Goal: Information Seeking & Learning: Get advice/opinions

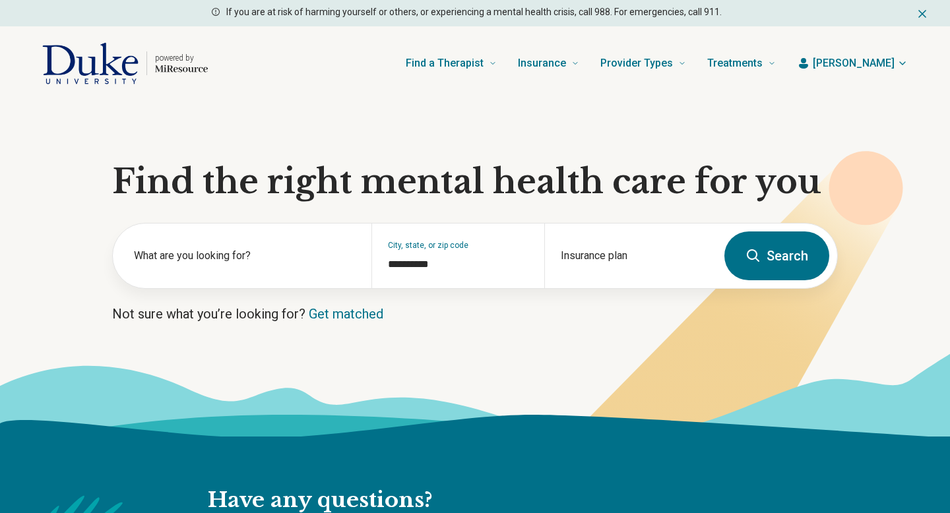
click at [800, 270] on button "Search" at bounding box center [776, 256] width 105 height 49
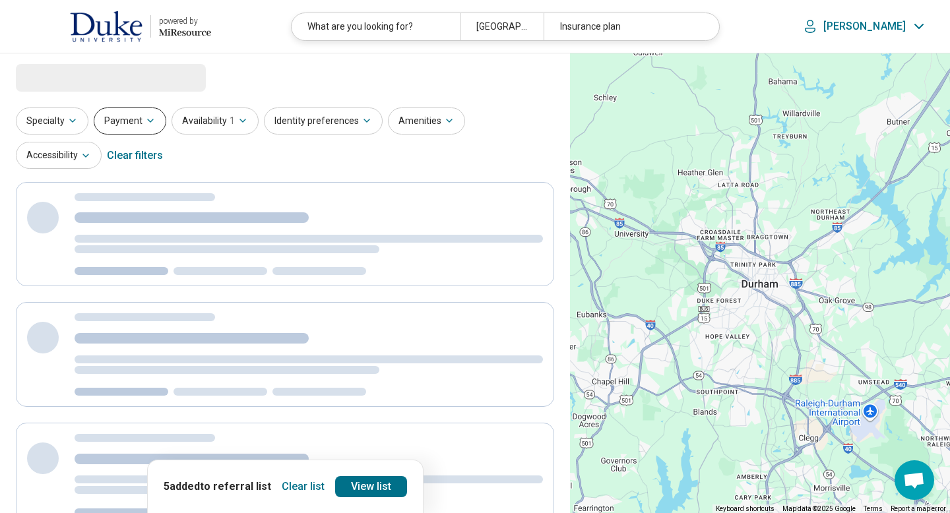
select select "***"
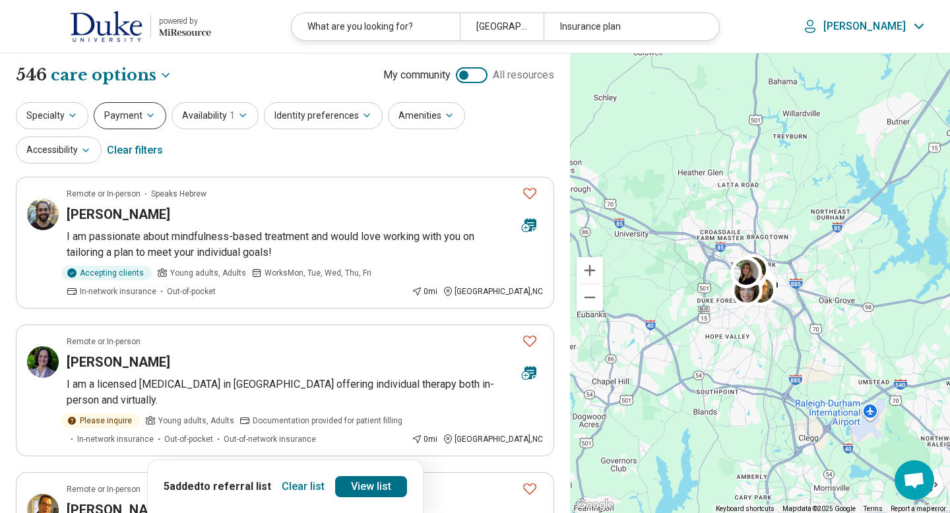
click at [118, 119] on button "Payment" at bounding box center [130, 115] width 73 height 27
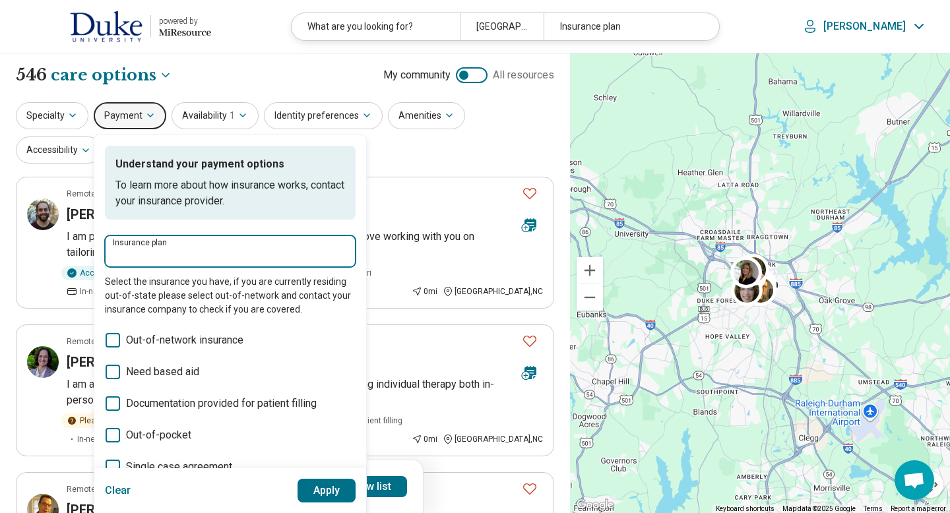
click at [143, 256] on input "Insurance plan" at bounding box center [230, 255] width 235 height 16
click at [124, 288] on div "DSHIP" at bounding box center [134, 291] width 58 height 26
type input "*****"
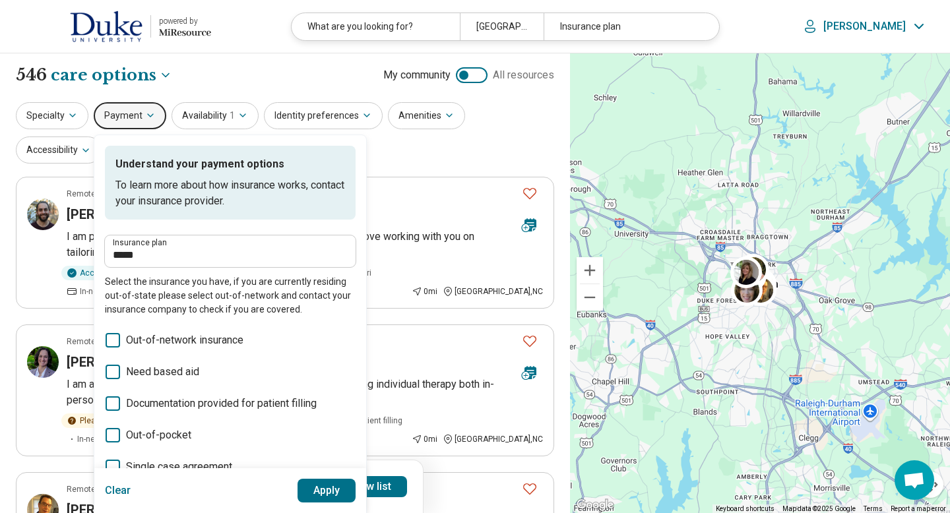
click at [319, 492] on button "Apply" at bounding box center [327, 491] width 59 height 24
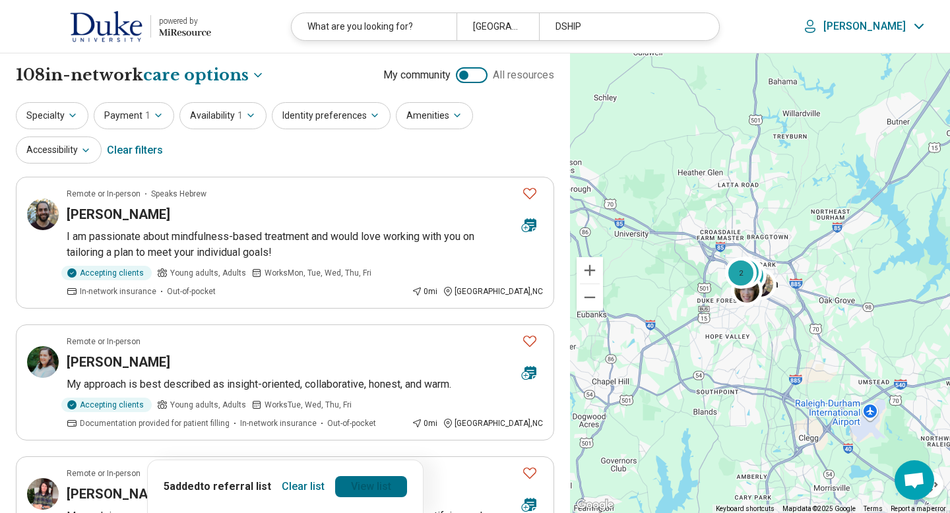
click at [352, 485] on link "View list" at bounding box center [371, 486] width 72 height 21
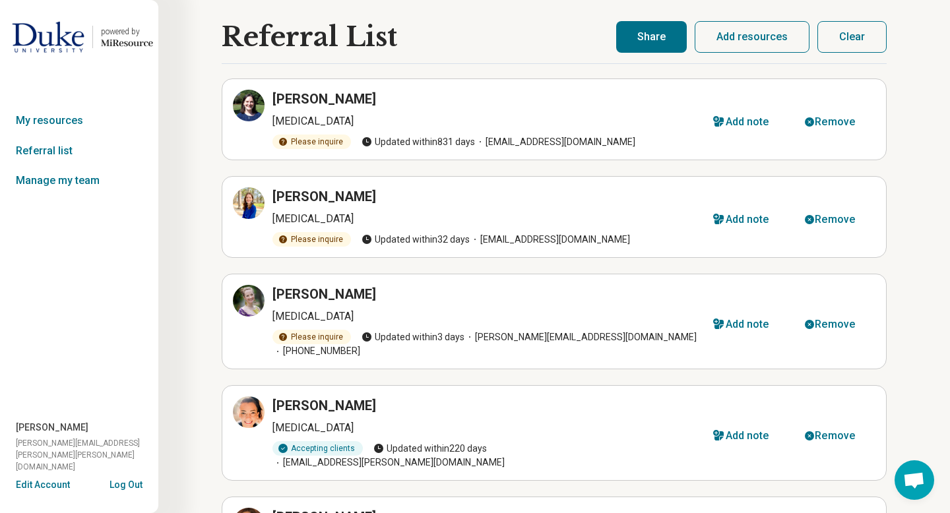
click at [852, 36] on button "Clear" at bounding box center [851, 37] width 69 height 32
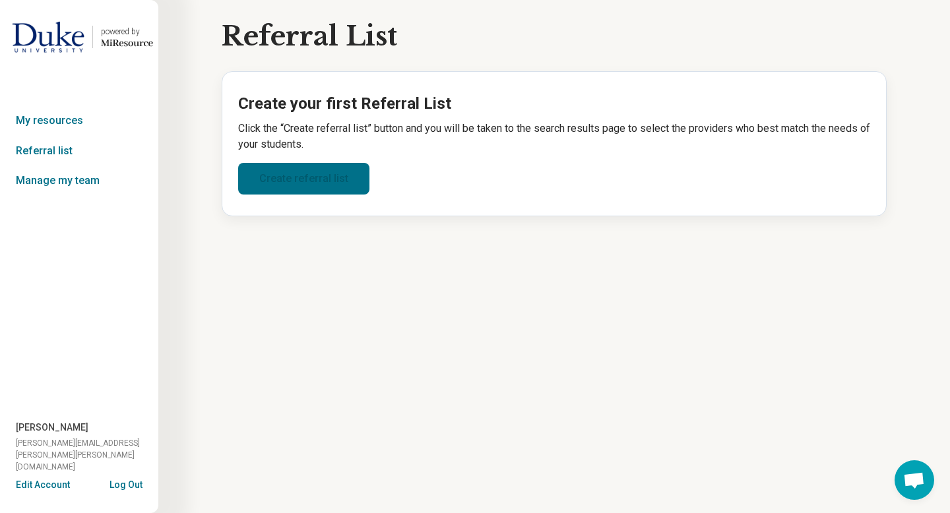
click at [337, 170] on link "Create referral list" at bounding box center [303, 179] width 131 height 32
click at [296, 174] on link "Create referral list" at bounding box center [303, 179] width 131 height 32
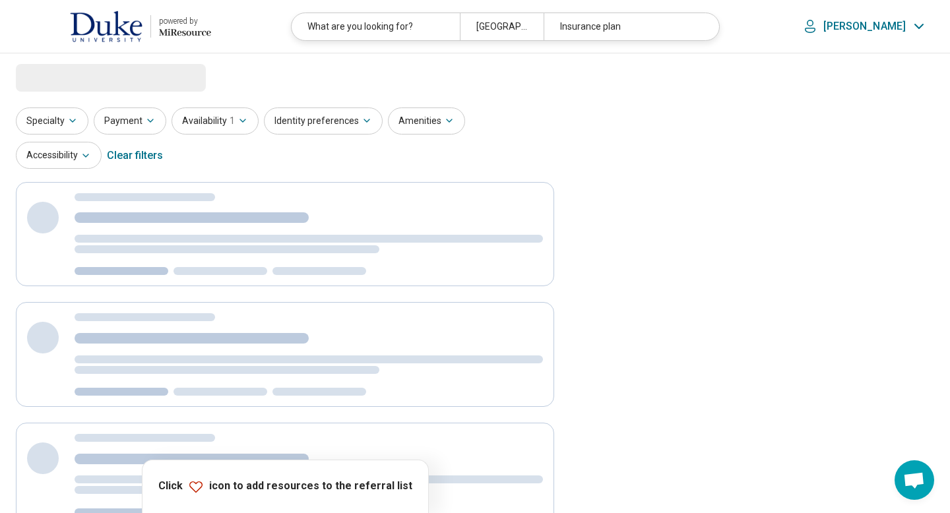
select select "***"
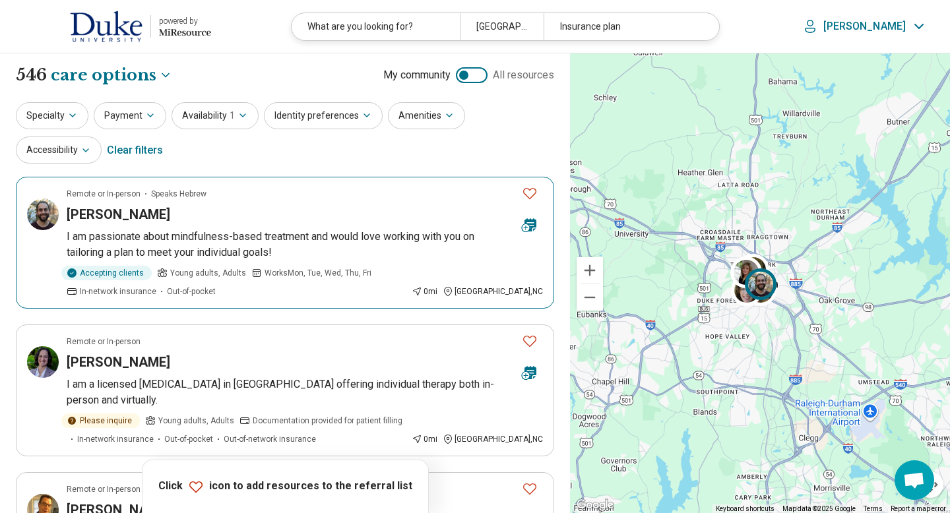
click at [528, 192] on icon "Favorite" at bounding box center [530, 193] width 16 height 16
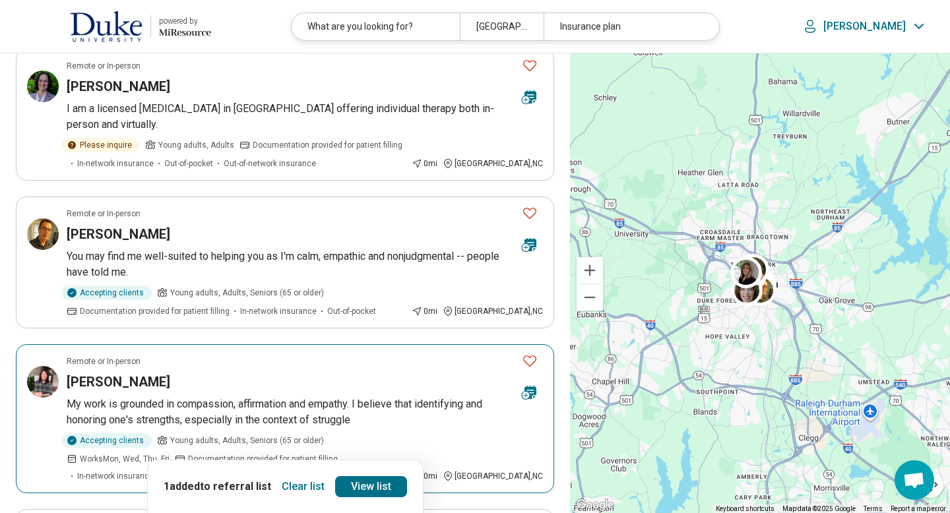
scroll to position [290, 0]
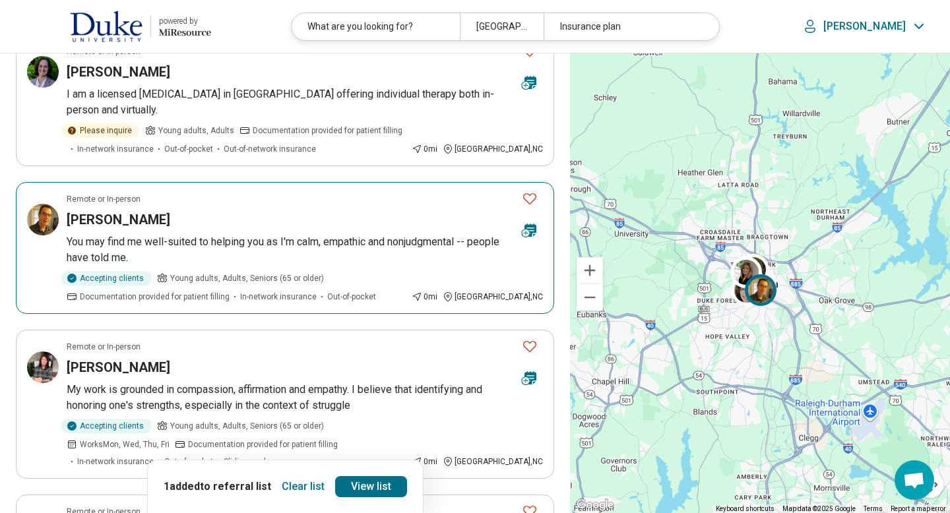
click at [530, 191] on icon "Favorite" at bounding box center [530, 199] width 16 height 16
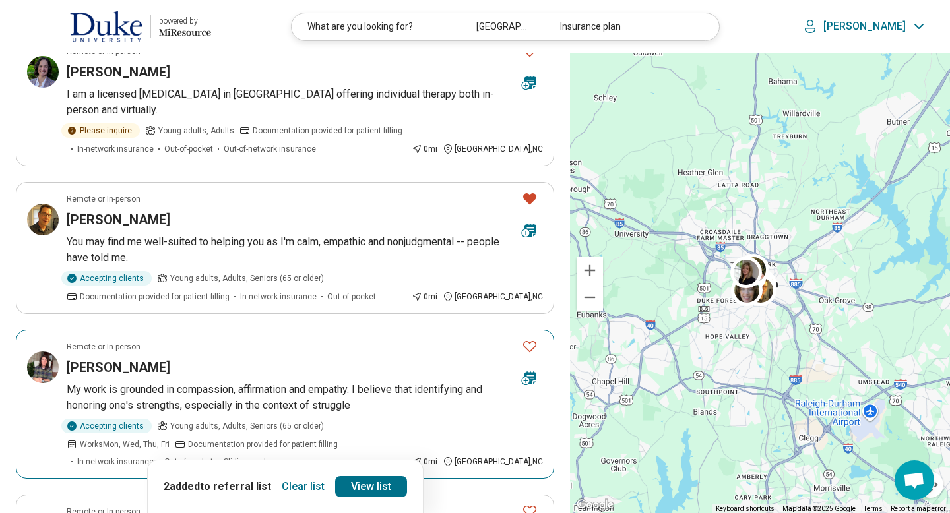
click at [530, 341] on icon "Favorite" at bounding box center [529, 346] width 13 height 11
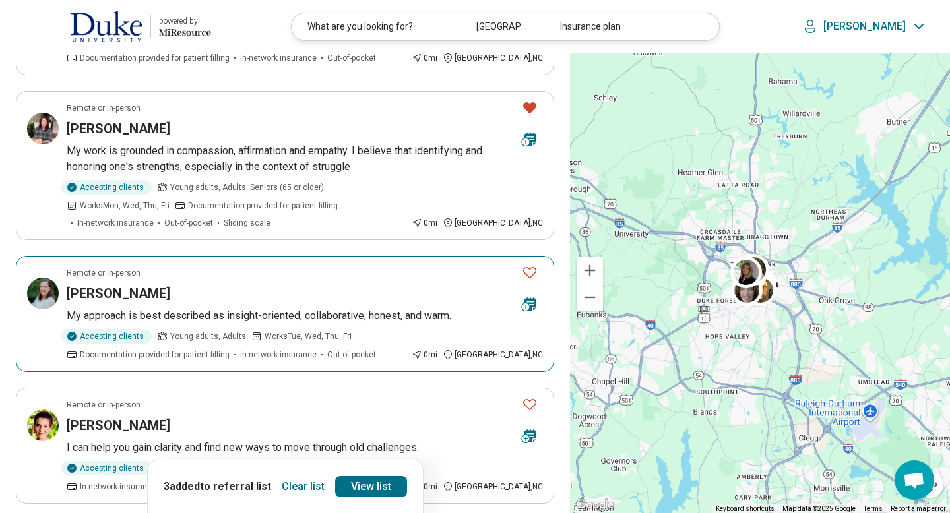
scroll to position [554, 0]
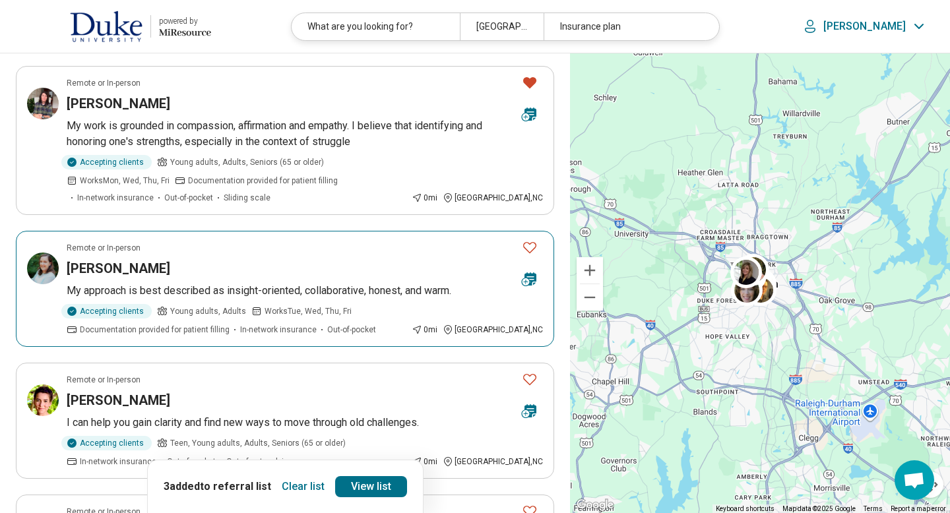
click at [531, 240] on icon "Favorite" at bounding box center [530, 248] width 16 height 16
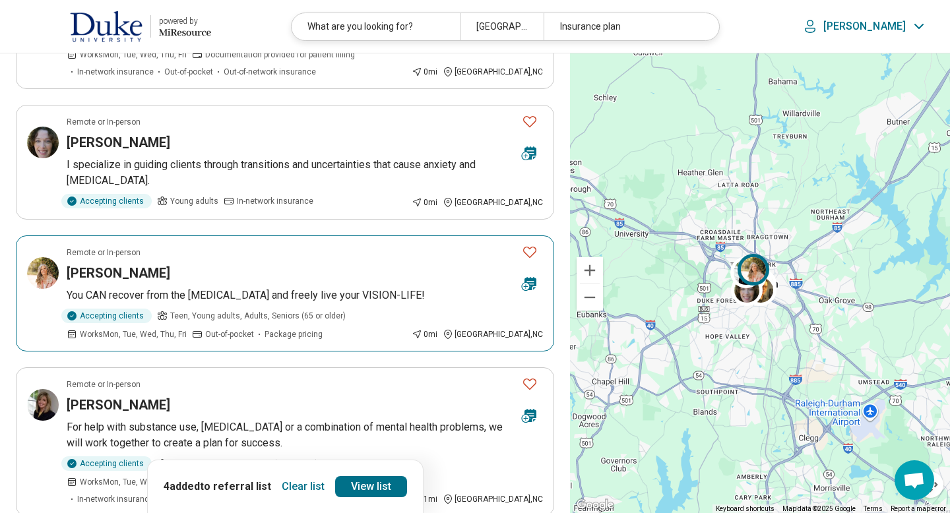
scroll to position [1135, 0]
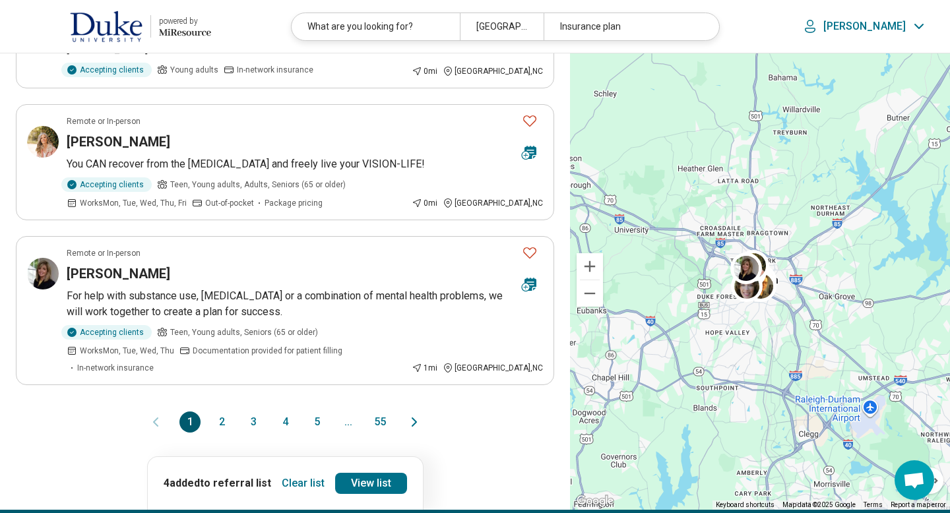
click at [214, 412] on button "2" at bounding box center [221, 422] width 21 height 21
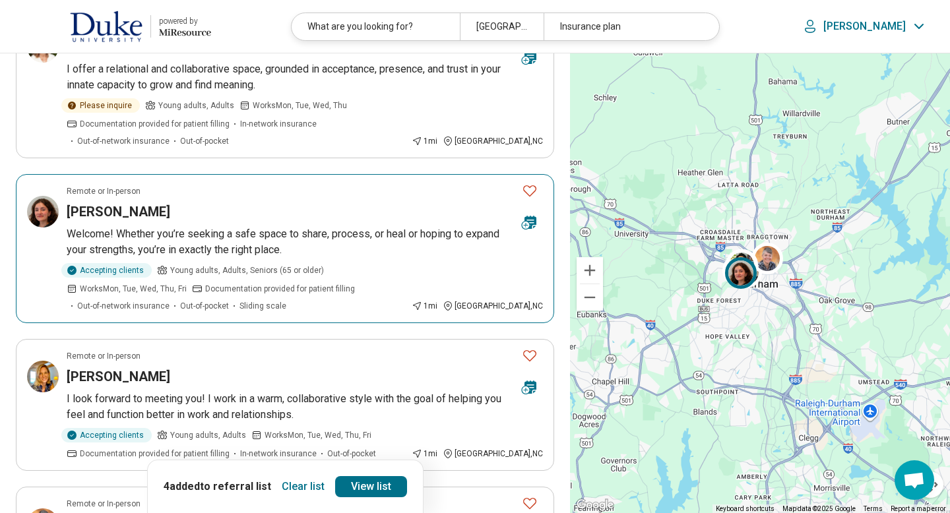
scroll to position [633, 0]
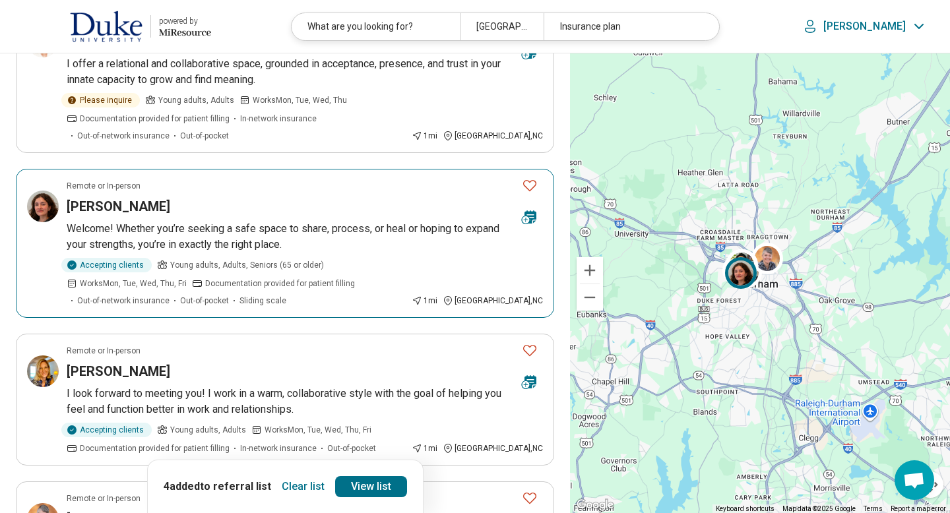
click at [530, 177] on icon "Favorite" at bounding box center [530, 185] width 16 height 16
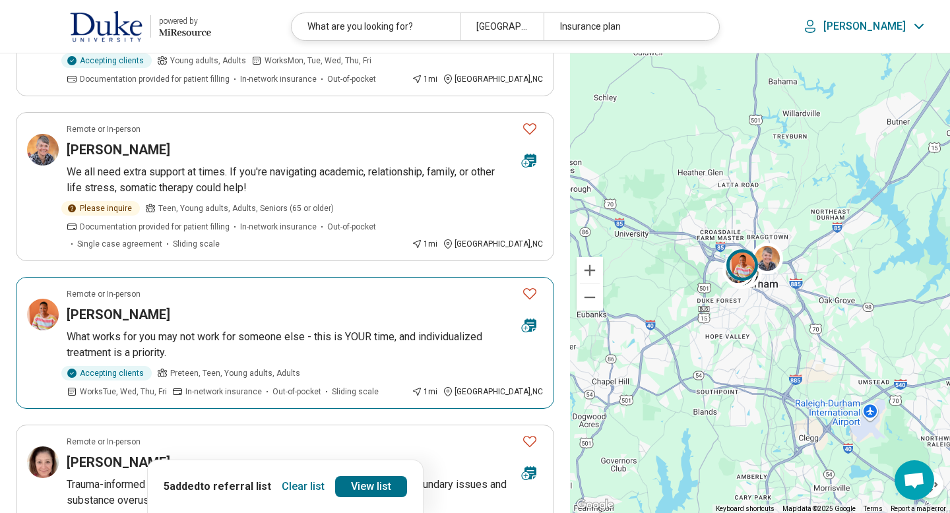
scroll to position [1029, 0]
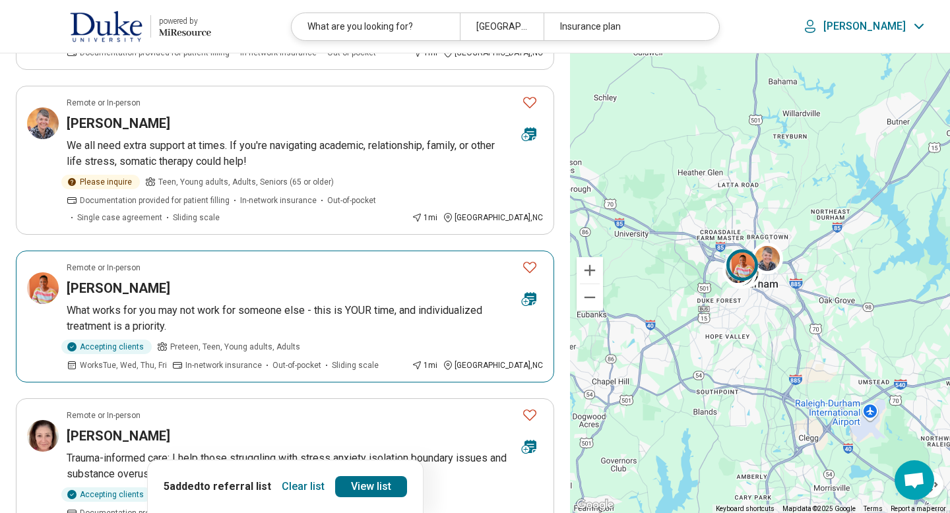
click at [534, 262] on icon "Favorite" at bounding box center [529, 267] width 13 height 11
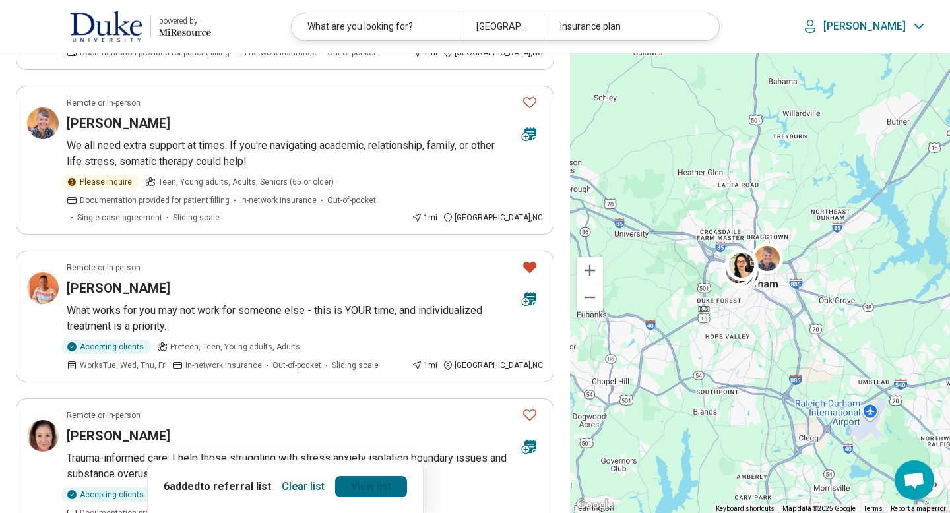
click at [364, 488] on link "View list" at bounding box center [371, 486] width 72 height 21
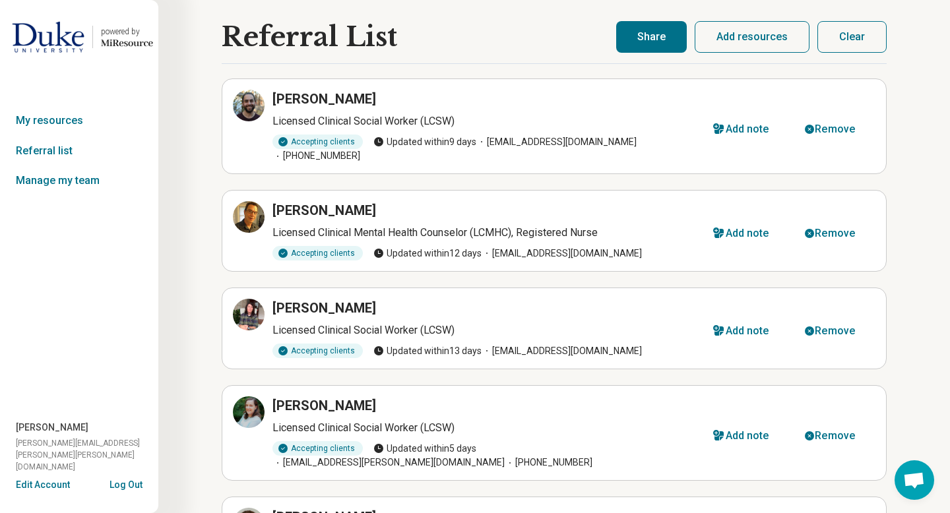
click at [662, 32] on button "Share" at bounding box center [651, 37] width 71 height 32
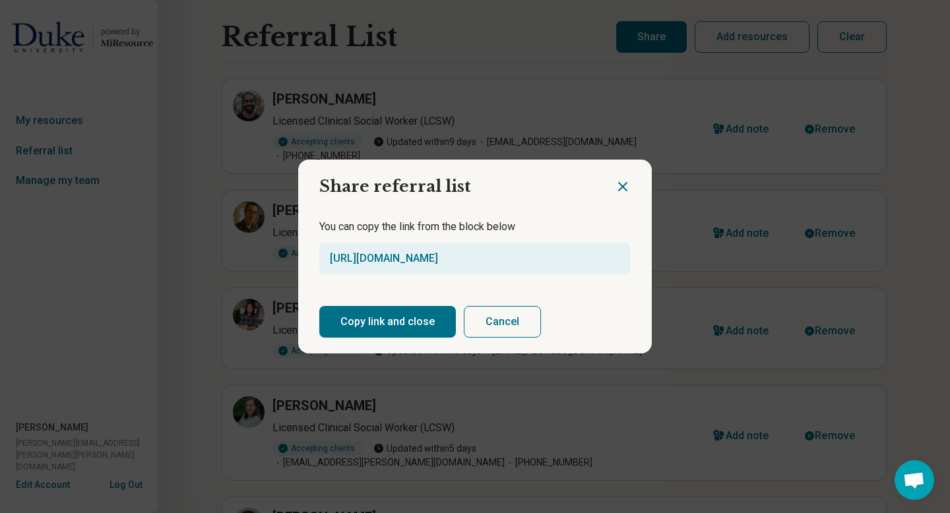
click at [364, 325] on button "Copy link and close" at bounding box center [387, 322] width 137 height 32
